Goal: Transaction & Acquisition: Subscribe to service/newsletter

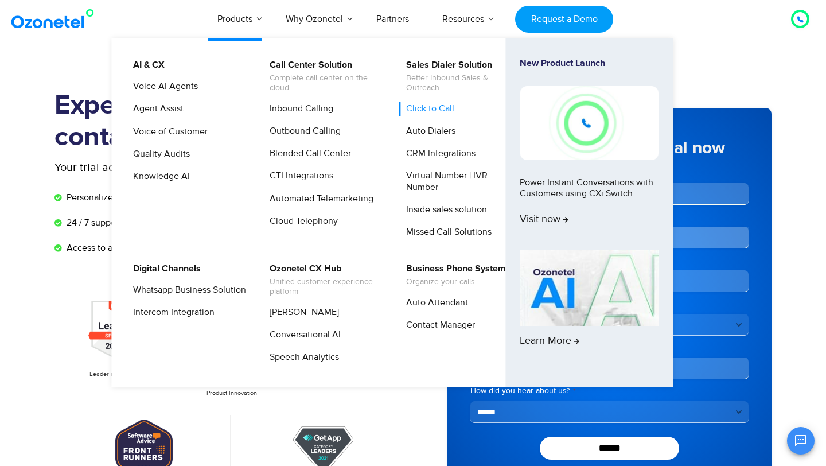
click at [431, 106] on link "Click to Call" at bounding box center [427, 109] width 57 height 14
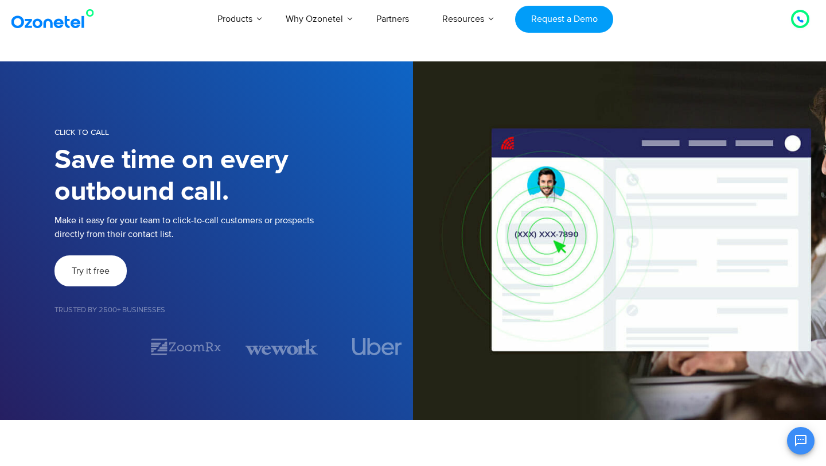
click at [106, 281] on link "Try it free" at bounding box center [90, 270] width 72 height 31
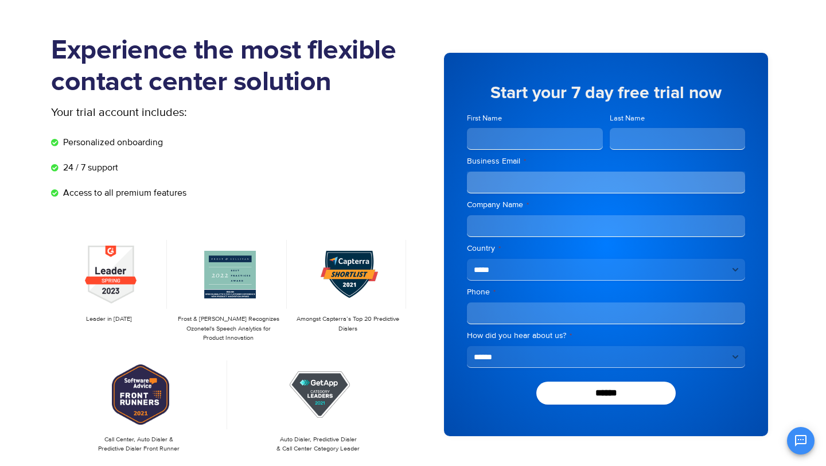
scroll to position [55, 0]
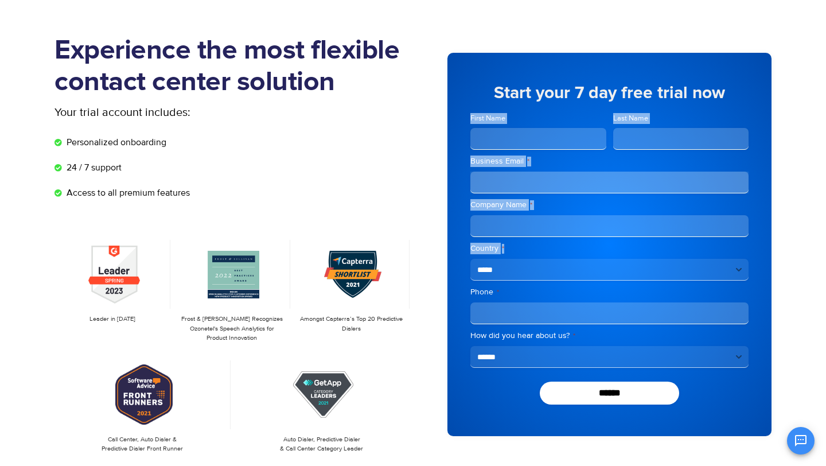
drag, startPoint x: 473, startPoint y: 119, endPoint x: 701, endPoint y: 290, distance: 285.6
click at [700, 289] on div "**********" at bounding box center [609, 249] width 278 height 238
click at [734, 354] on select "**********" at bounding box center [609, 357] width 278 height 22
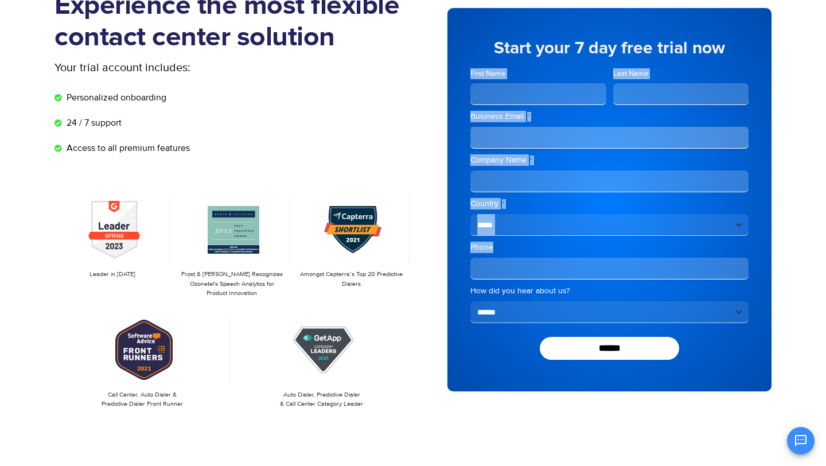
scroll to position [0, 0]
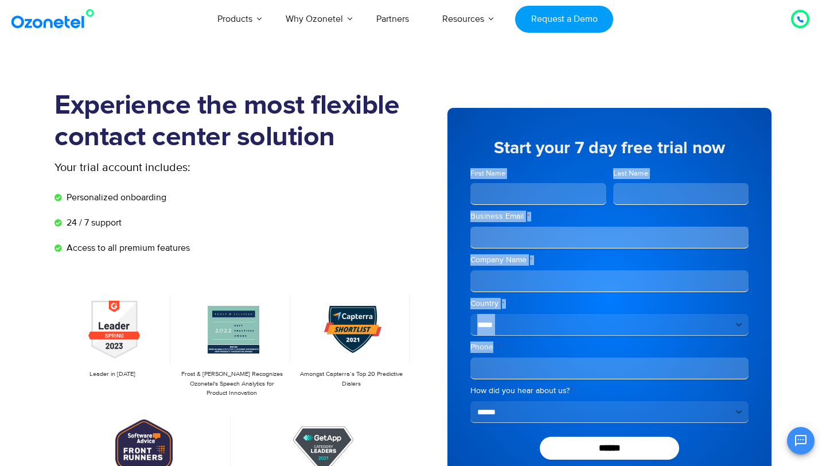
click at [485, 146] on h5 "Start your 7 day free trial now" at bounding box center [609, 147] width 278 height 17
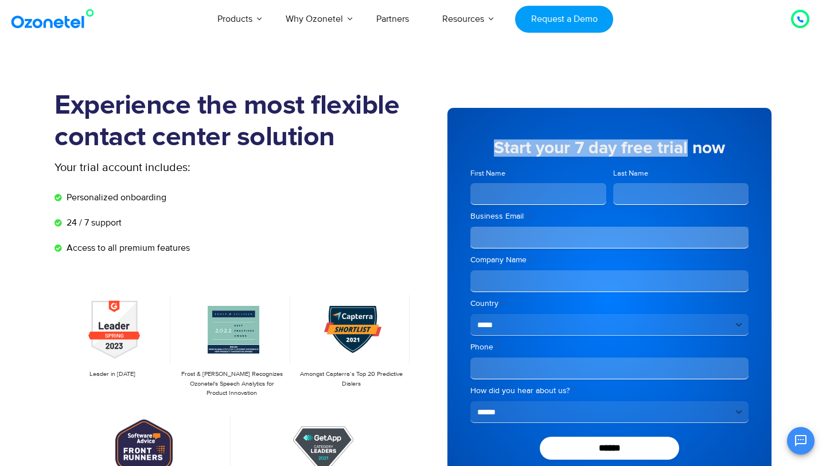
drag, startPoint x: 485, startPoint y: 146, endPoint x: 709, endPoint y: 149, distance: 223.7
click at [705, 149] on h5 "Start your 7 day free trial now" at bounding box center [609, 147] width 278 height 17
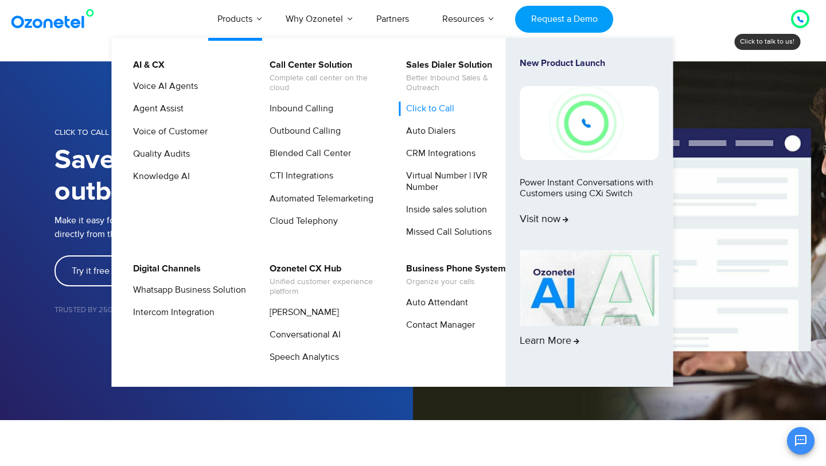
click at [416, 113] on link "Click to Call" at bounding box center [427, 109] width 57 height 14
